Goal: Find specific page/section: Find specific page/section

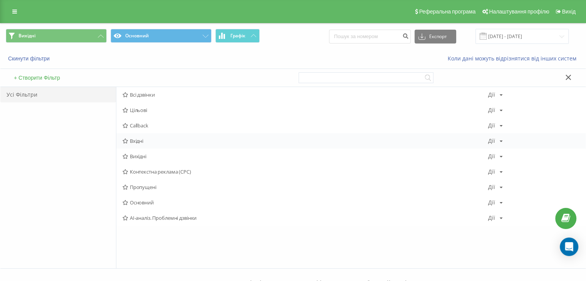
click at [141, 141] on span "Вхідні" at bounding box center [306, 140] width 366 height 5
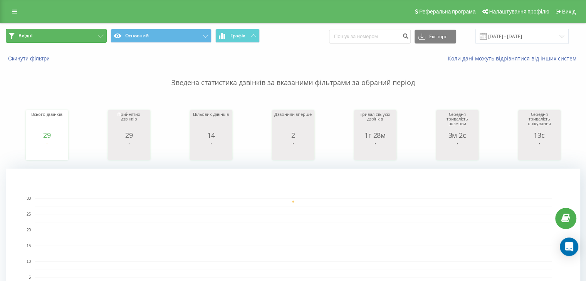
click at [80, 34] on button "Вхідні" at bounding box center [56, 36] width 101 height 14
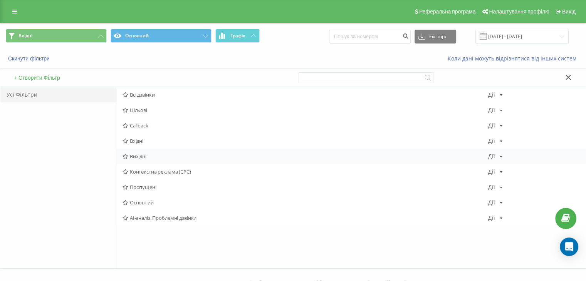
click at [146, 161] on div "Вихідні [PERSON_NAME] Копіювати Видалити За замовчуванням Поділитися" at bounding box center [350, 156] width 469 height 15
click at [145, 158] on span "Вихідні" at bounding box center [306, 156] width 366 height 5
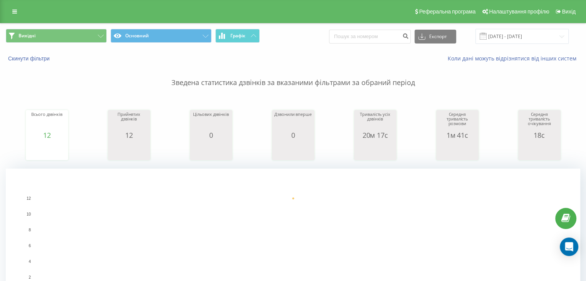
click at [69, 43] on span "Вихідні Основний Графік" at bounding box center [147, 36] width 282 height 15
click at [95, 32] on button "Вихідні" at bounding box center [56, 36] width 101 height 14
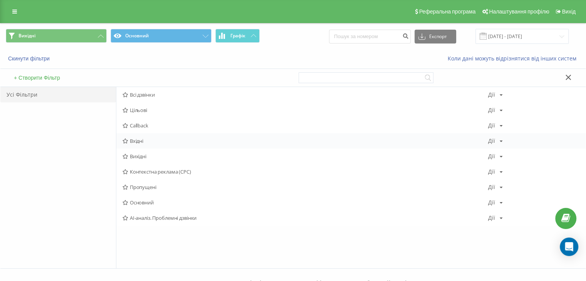
click at [138, 139] on span "Вхідні" at bounding box center [306, 140] width 366 height 5
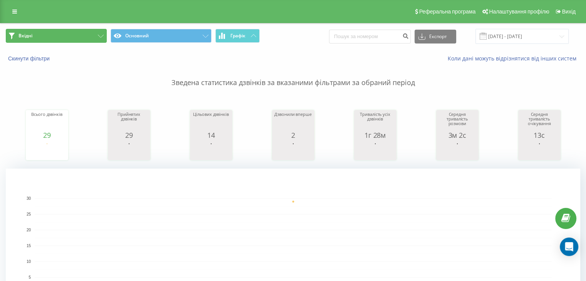
click at [69, 42] on button "Вхідні" at bounding box center [56, 36] width 101 height 14
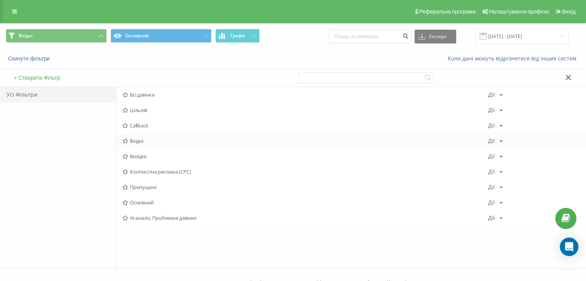
click at [138, 144] on div "Вхідні Дії Редагувати Копіювати Видалити За замовчуванням Поділитися" at bounding box center [350, 140] width 469 height 15
click at [139, 143] on span "Вхідні" at bounding box center [306, 140] width 366 height 5
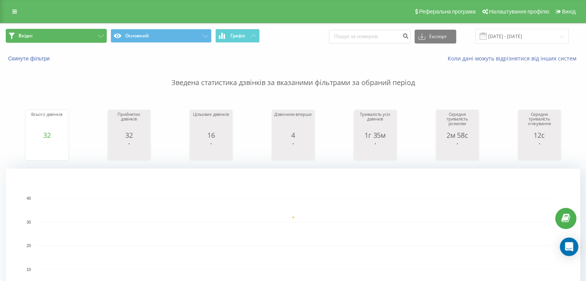
click at [70, 42] on button "Вхідні" at bounding box center [56, 36] width 101 height 14
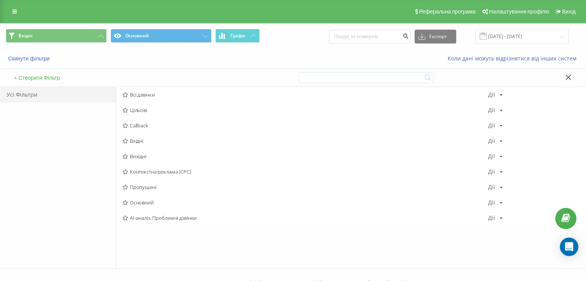
click at [145, 158] on span "Вихідні" at bounding box center [306, 156] width 366 height 5
